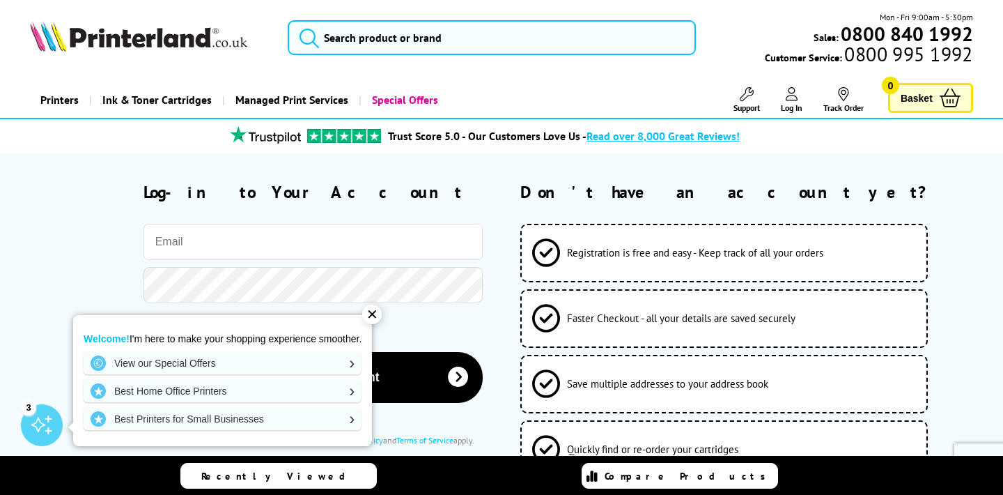
type input "ben.titmus@cantab.net"
click at [378, 314] on div "✕" at bounding box center [372, 315] width 20 height 20
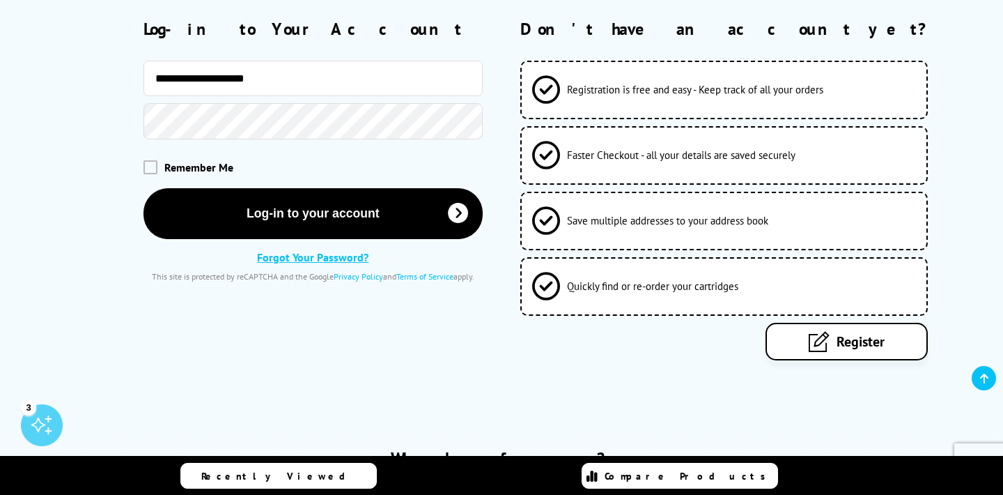
scroll to position [194, 0]
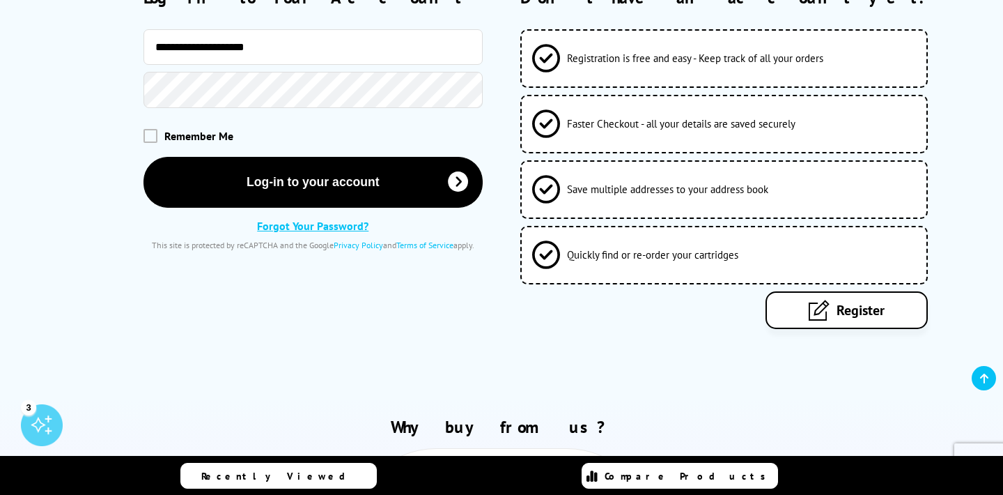
click at [874, 306] on span "Register" at bounding box center [861, 310] width 48 height 18
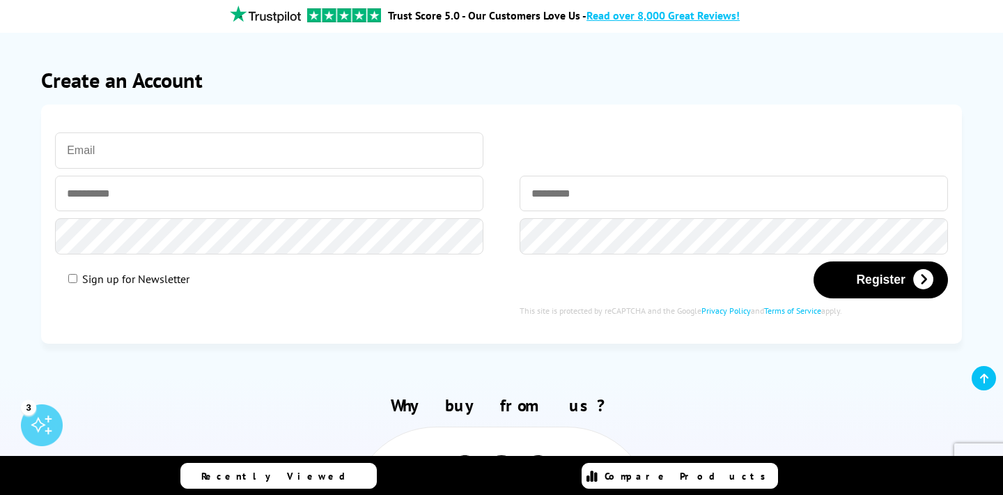
scroll to position [138, 0]
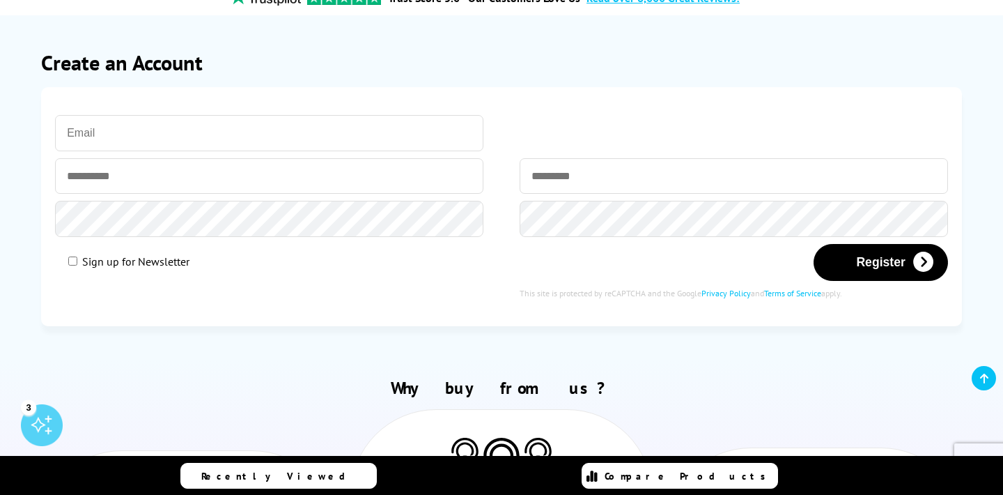
type input "ben.titmus@cantab.net"
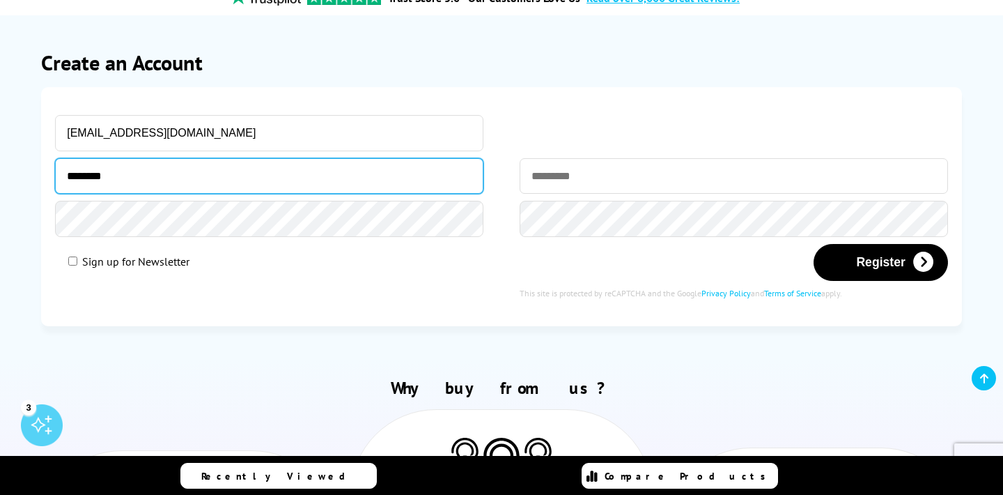
type input "********"
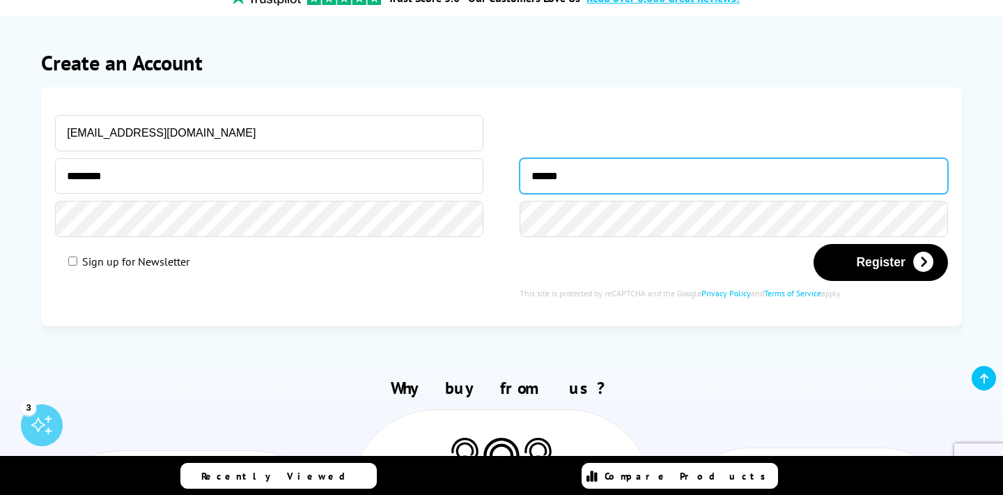
type input "******"
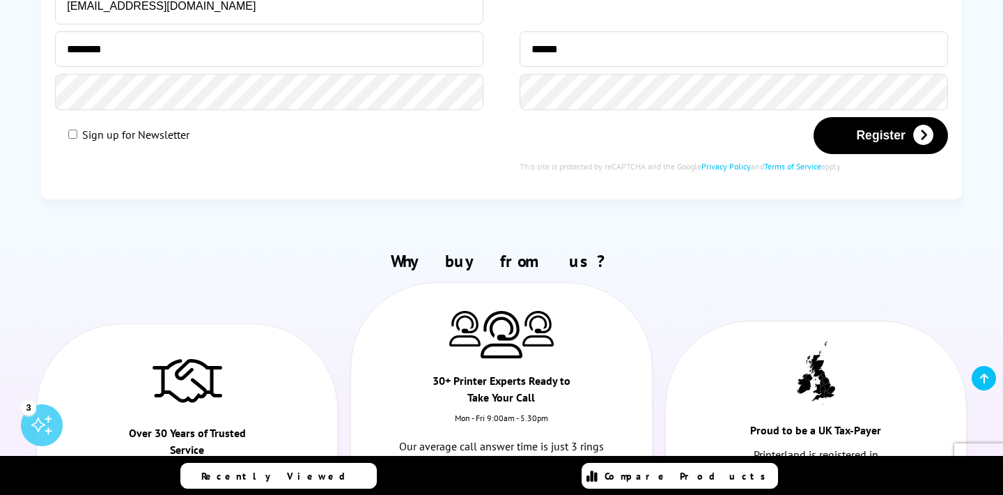
scroll to position [268, 0]
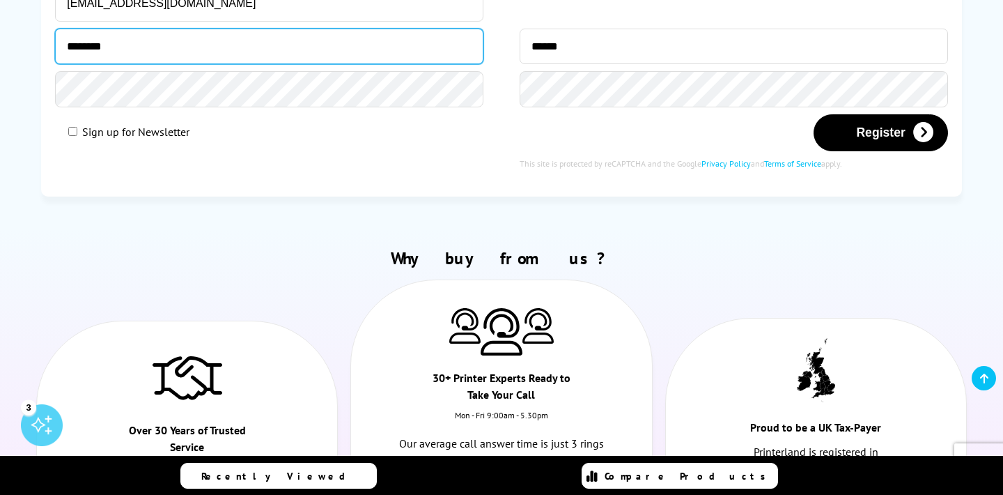
click at [305, 39] on input "********" at bounding box center [269, 47] width 429 height 36
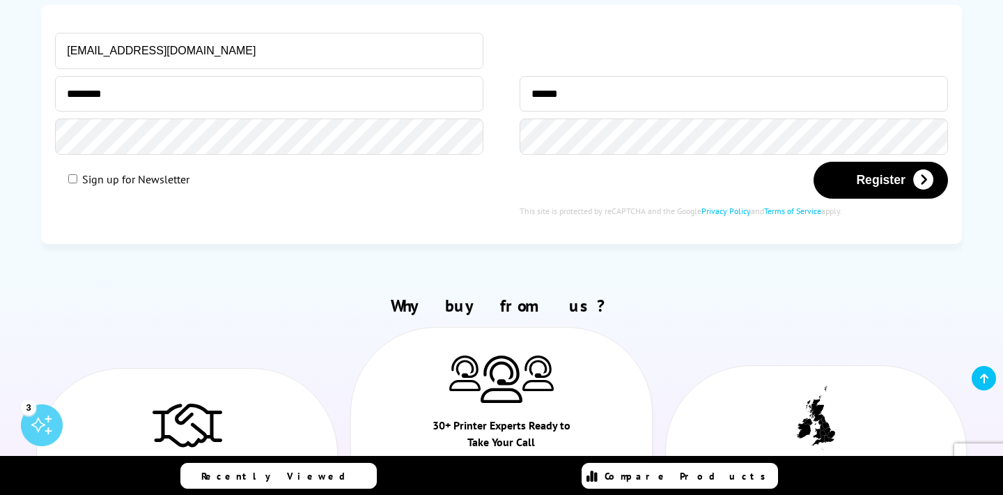
scroll to position [183, 0]
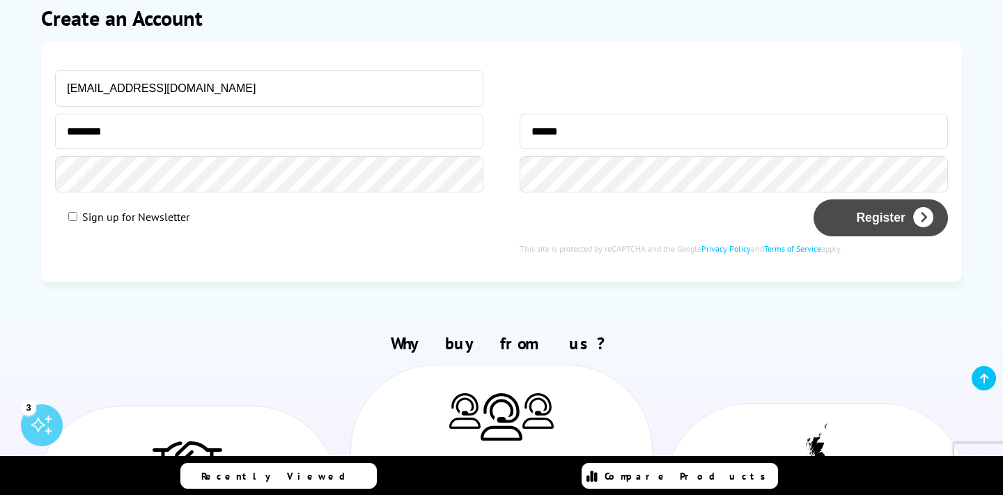
click at [878, 231] on button "Register" at bounding box center [881, 217] width 134 height 37
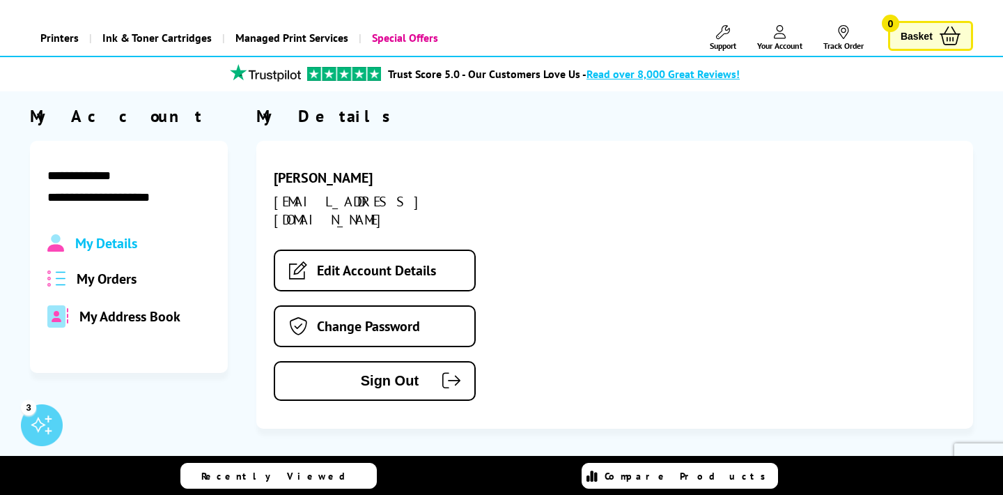
scroll to position [89, 0]
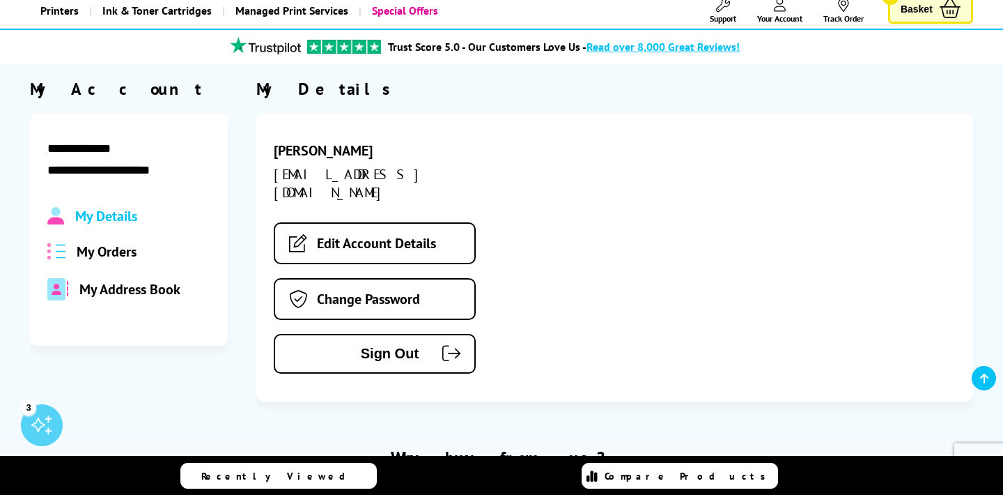
click at [112, 245] on span "My Orders" at bounding box center [107, 252] width 60 height 18
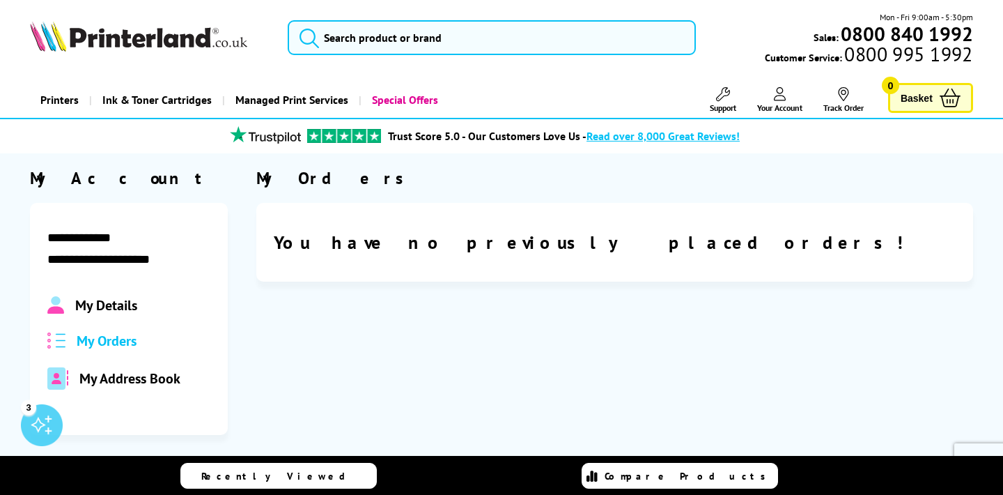
scroll to position [0, 0]
click at [393, 47] on input "search" at bounding box center [492, 37] width 408 height 35
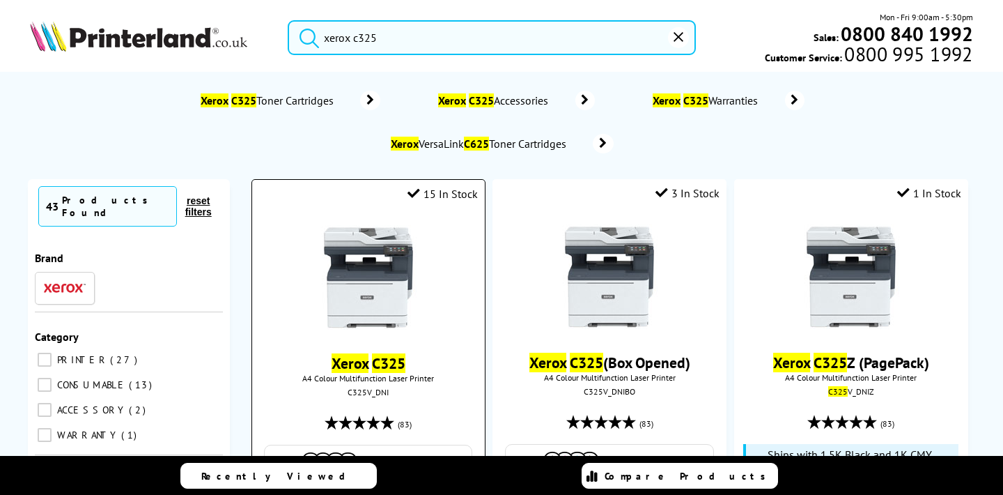
type input "xerox c325"
click at [424, 265] on div at bounding box center [368, 278] width 219 height 107
click at [374, 275] on img at bounding box center [368, 277] width 105 height 105
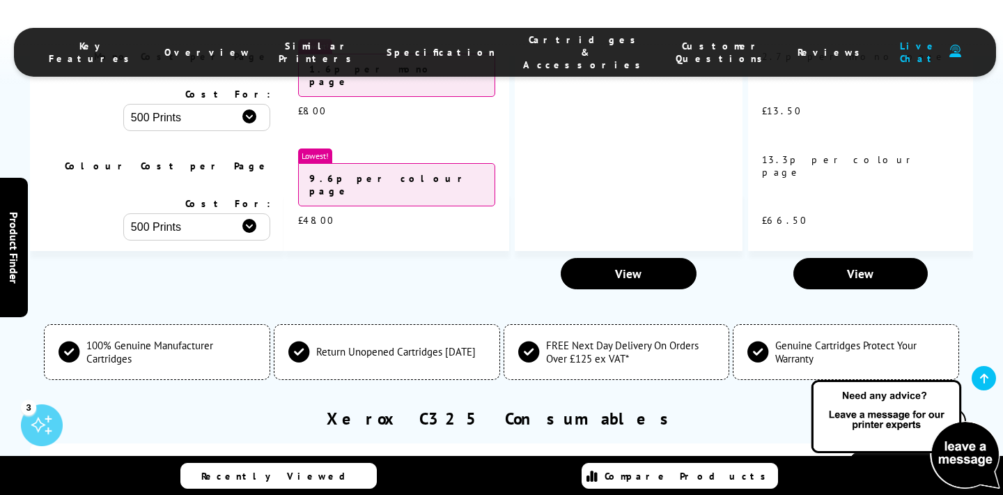
scroll to position [5567, 0]
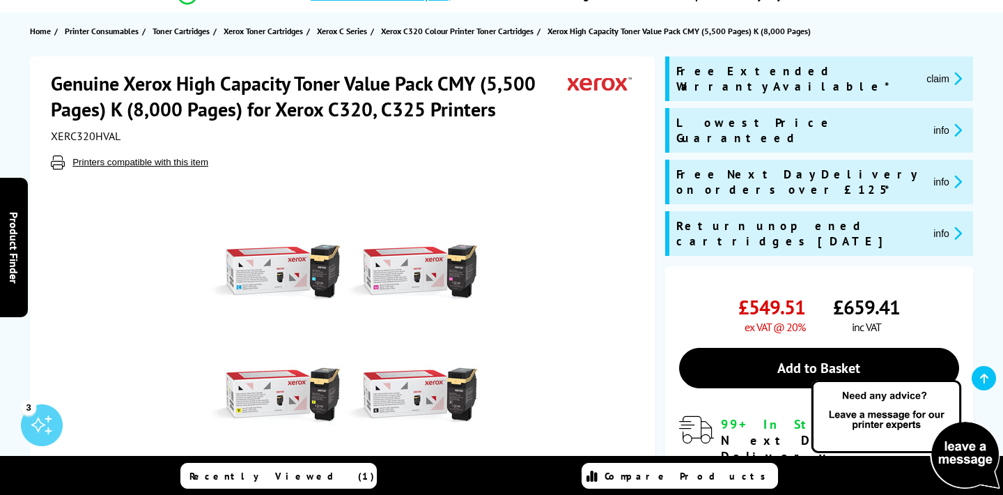
scroll to position [146, 0]
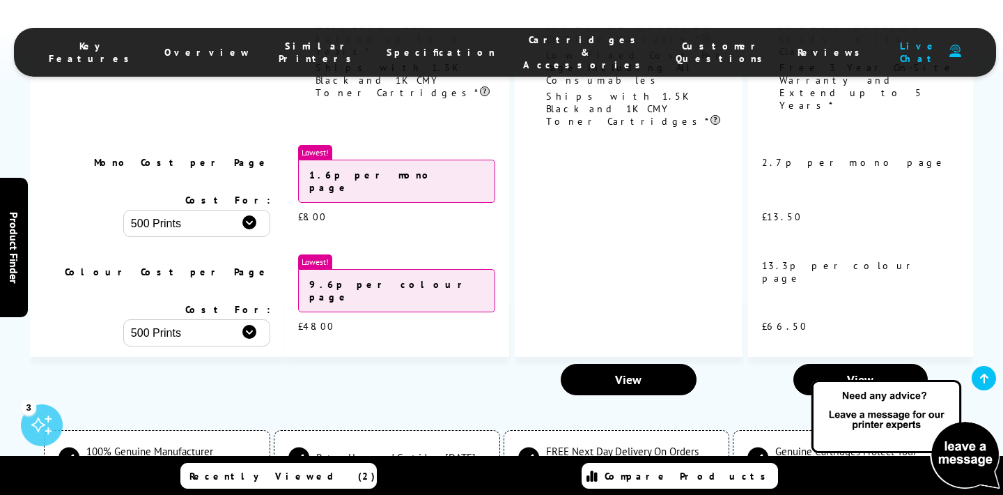
scroll to position [5456, 0]
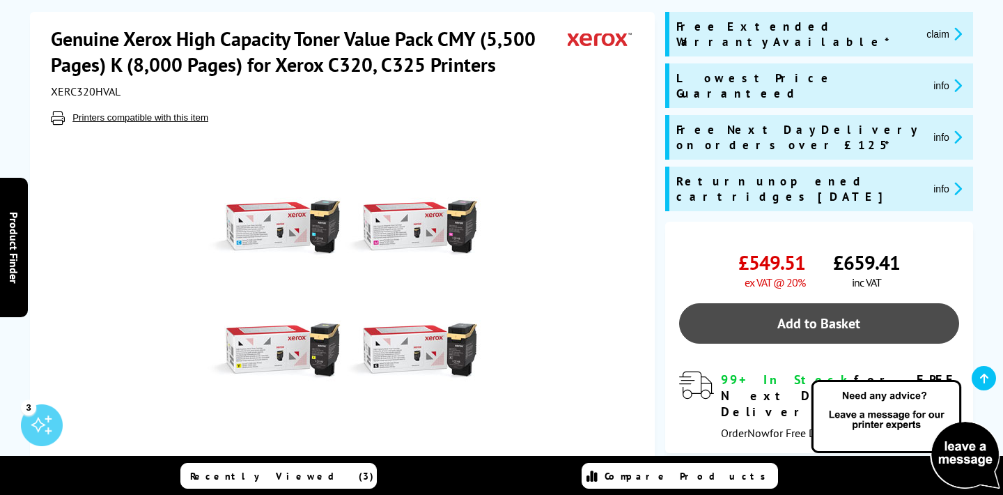
scroll to position [220, 0]
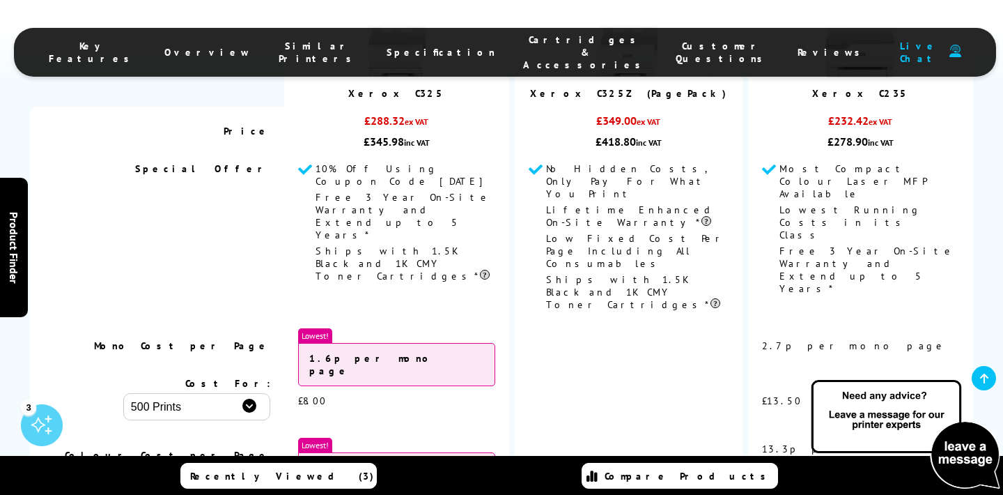
click at [870, 0] on div "Key Features Overview Similar Printers Specification Cartridges & Accessories C…" at bounding box center [501, 42] width 1003 height 84
